Goal: Information Seeking & Learning: Understand process/instructions

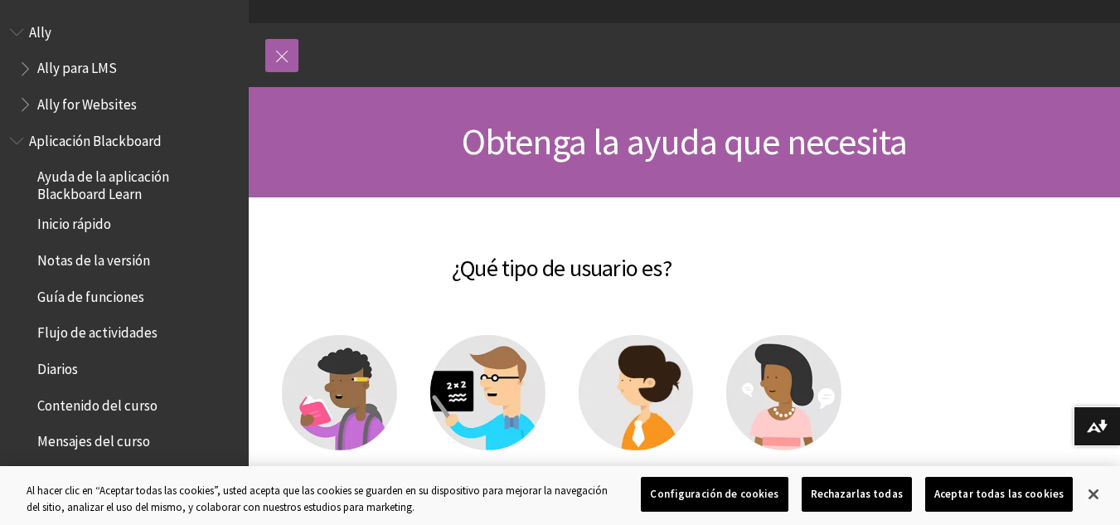
scroll to position [166, 0]
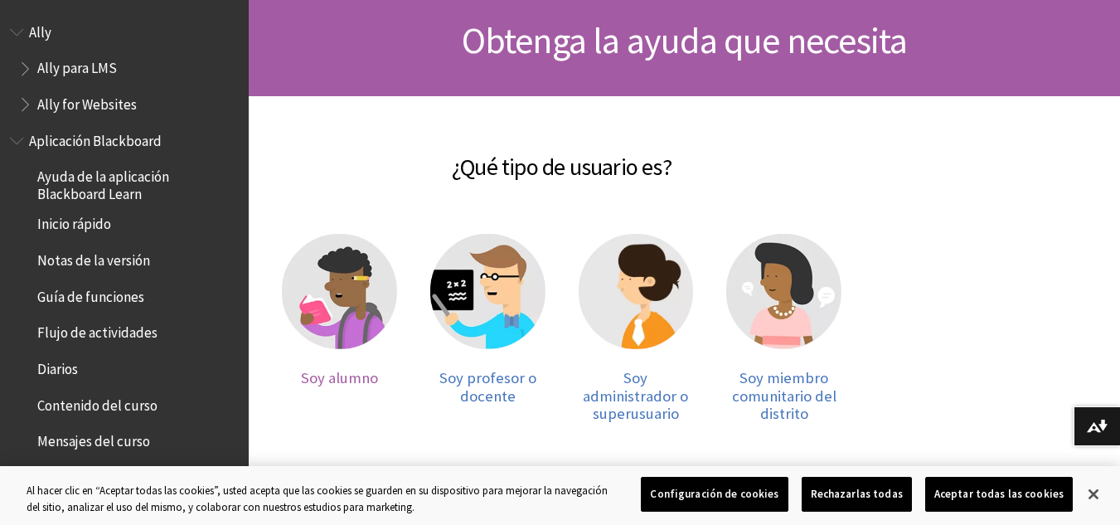
click at [342, 310] on img at bounding box center [339, 291] width 115 height 115
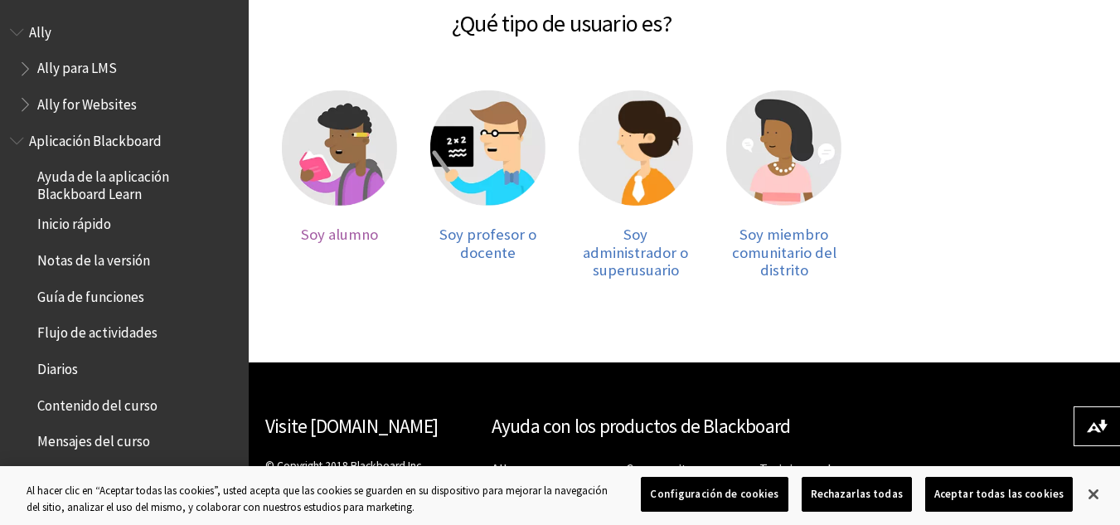
scroll to position [332, 0]
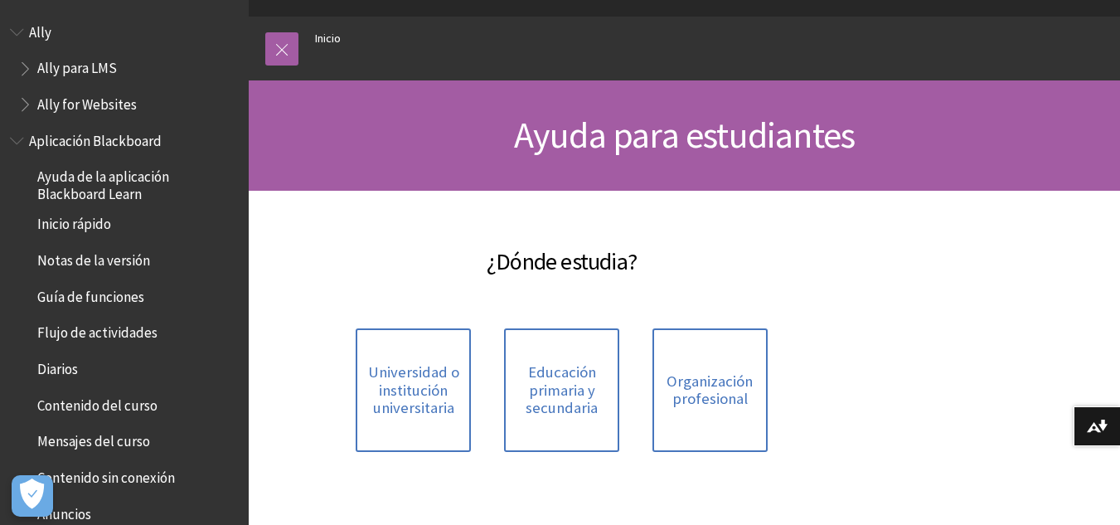
scroll to position [249, 0]
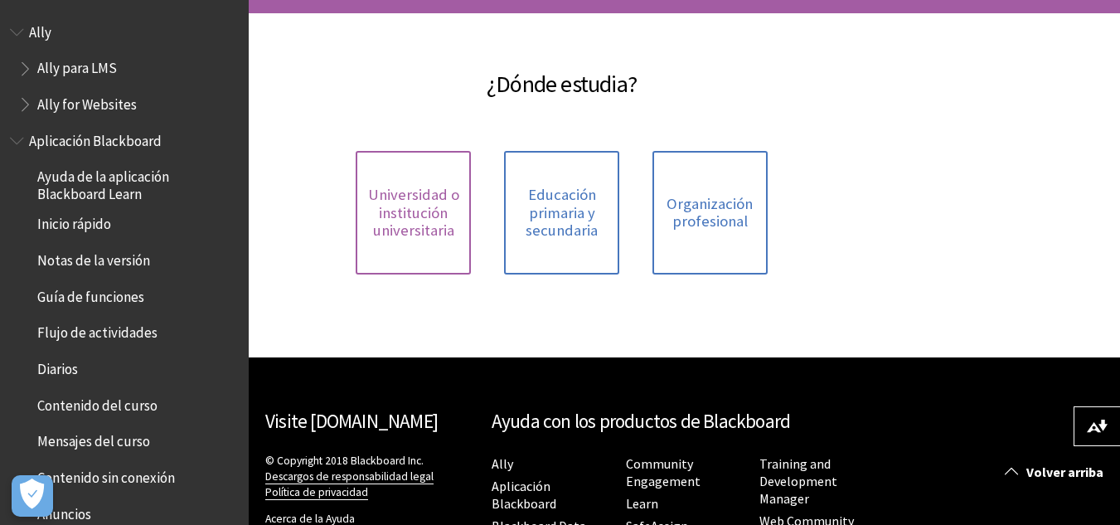
click at [434, 235] on span "Universidad o institución universitaria" at bounding box center [413, 213] width 95 height 54
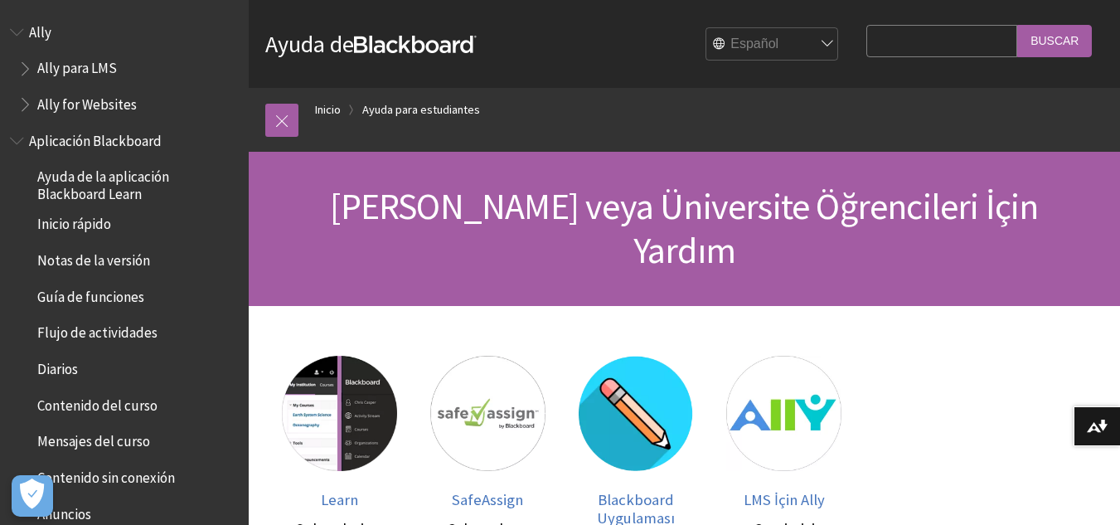
click at [799, 46] on select "English عربية Català Cymraeg Deutsch Español Suomi Français עברית Italiano 日本語 …" at bounding box center [772, 44] width 133 height 33
click at [706, 28] on select "English عربية Català Cymraeg Deutsch Español Suomi Français עברית Italiano 日本語 …" at bounding box center [772, 44] width 133 height 33
click at [813, 48] on select "English عربية Català Cymraeg Deutsch Español Suomi Français עברית Italiano 日本語 …" at bounding box center [772, 44] width 133 height 33
click at [706, 28] on select "English عربية Català Cymraeg Deutsch Español Suomi Français עברית Italiano 日本語 …" at bounding box center [772, 44] width 133 height 33
click at [707, 45] on select "English عربية Català Cymraeg Deutsch Español Suomi Français עברית Italiano 日本語 …" at bounding box center [772, 44] width 133 height 33
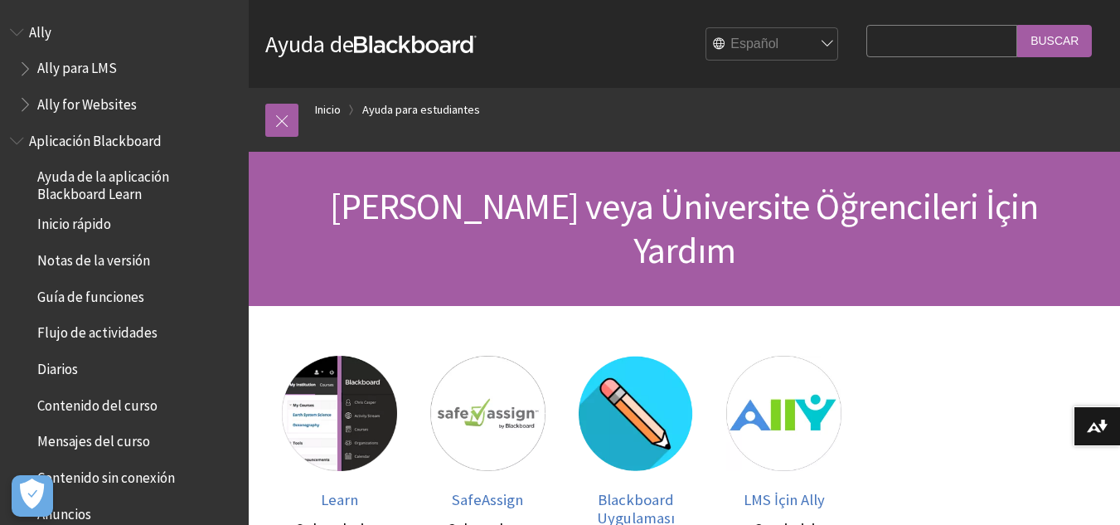
click at [706, 28] on select "English عربية Català Cymraeg [PERSON_NAME] Español Suomi Français עברית Italian…" at bounding box center [772, 44] width 133 height 33
click at [724, 173] on div "Lise veya Üniversite Öğrencileri İçin Yardım" at bounding box center [684, 229] width 871 height 154
click at [743, 117] on ol "Inicio Inicio Ayuda para estudiantes" at bounding box center [700, 112] width 805 height 49
click at [334, 112] on link "Inicio" at bounding box center [328, 109] width 26 height 21
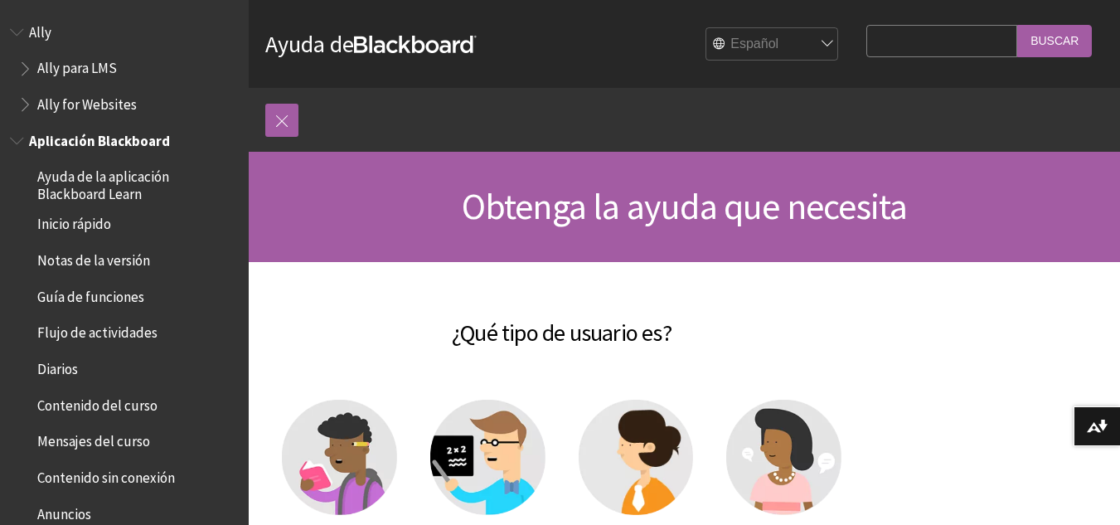
click at [92, 300] on span "Guía de funciones" at bounding box center [90, 294] width 107 height 22
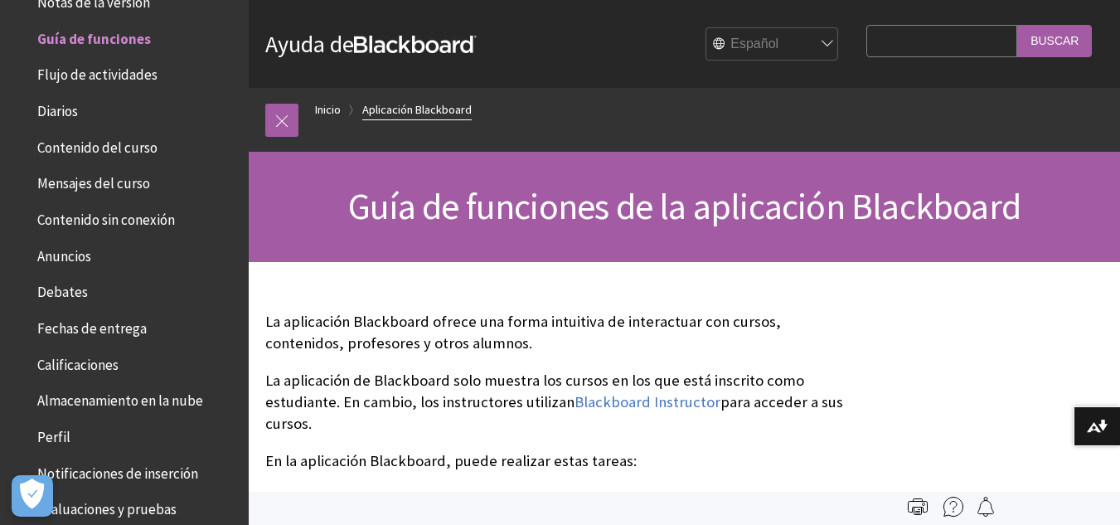
click at [400, 108] on link "Aplicación Blackboard" at bounding box center [416, 109] width 109 height 21
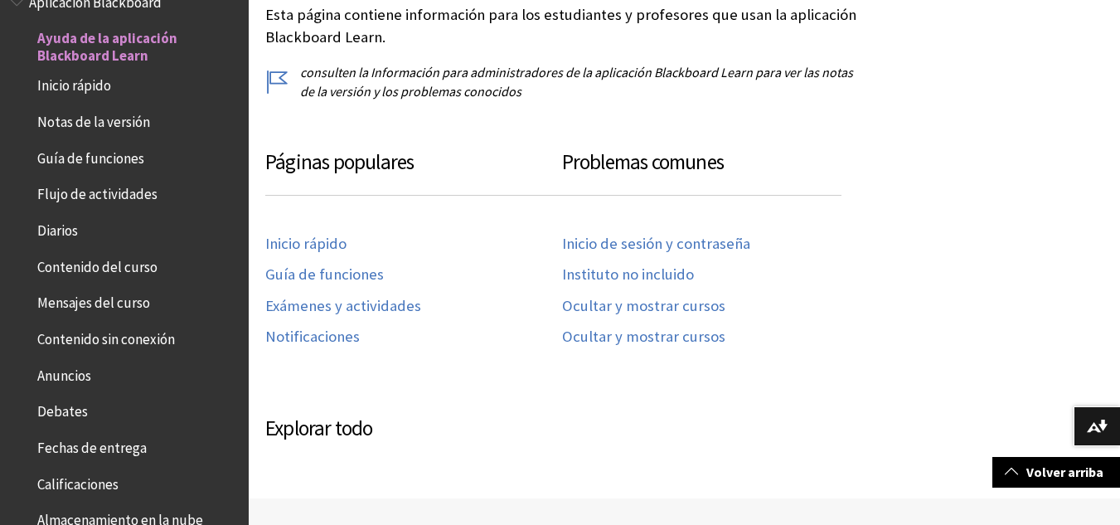
scroll to position [746, 0]
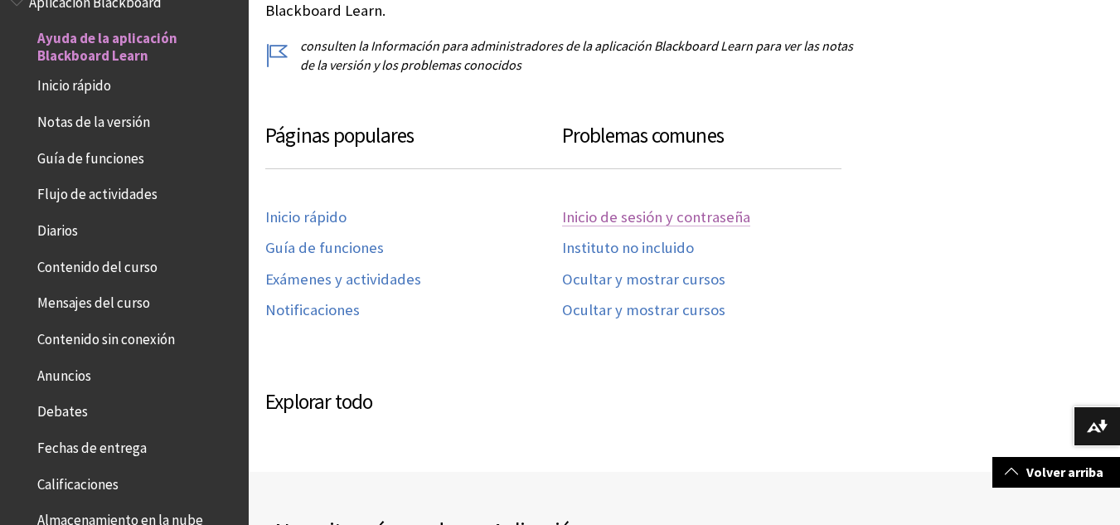
click at [624, 219] on link "Inicio de sesión y contraseña" at bounding box center [656, 217] width 188 height 19
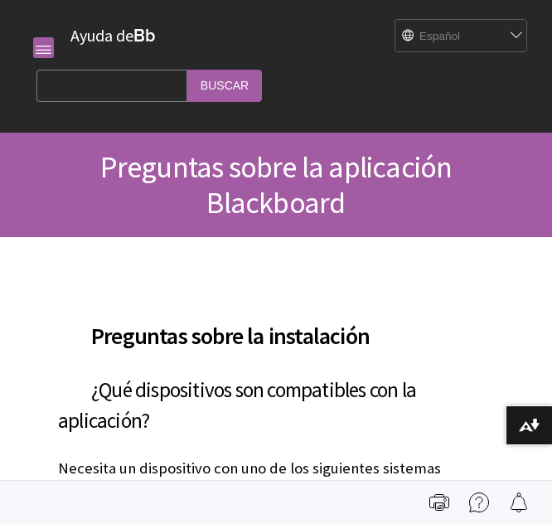
click at [303, 47] on div "English عربية Català Cymraeg [PERSON_NAME] Español Suomi Français עברית Italian…" at bounding box center [346, 35] width 380 height 45
